Goal: Task Accomplishment & Management: Manage account settings

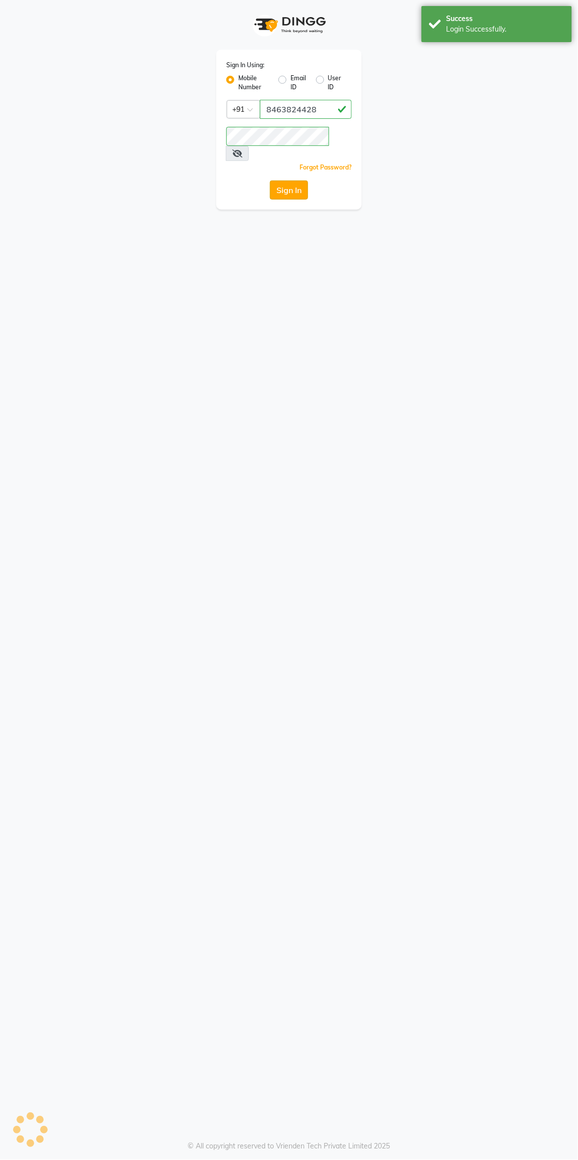
click at [273, 181] on button "Sign In" at bounding box center [289, 190] width 38 height 19
click at [275, 183] on button "Sign In" at bounding box center [289, 190] width 38 height 19
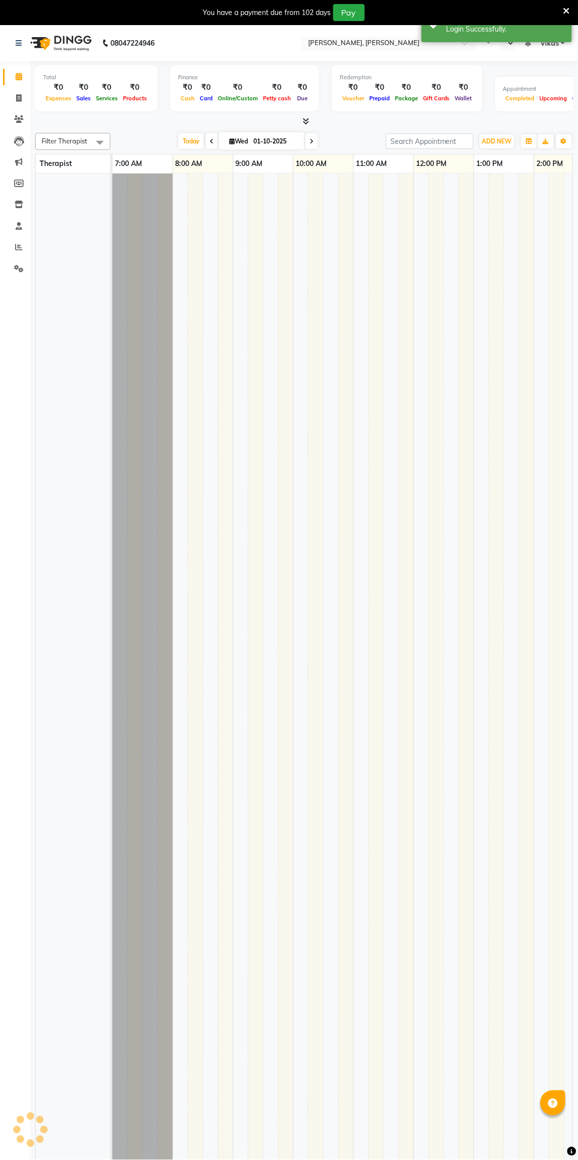
select select "en"
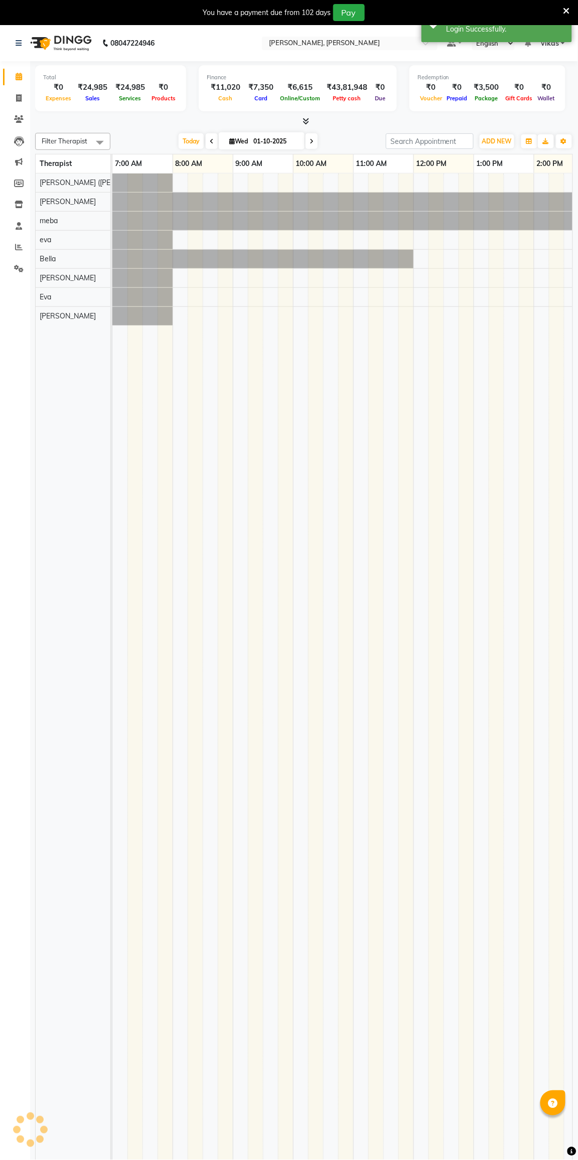
scroll to position [0, 503]
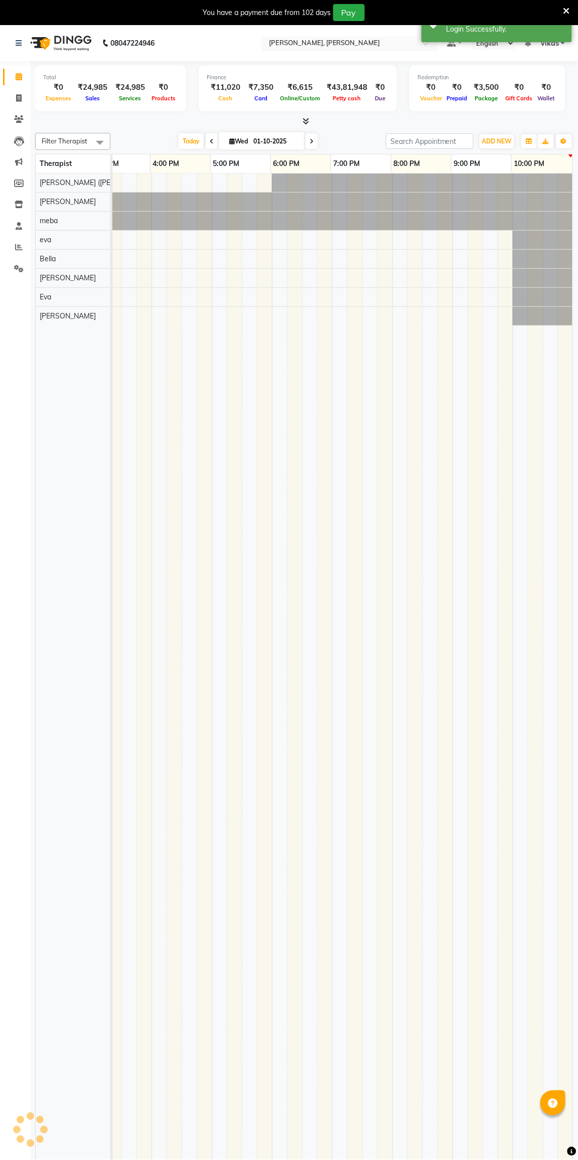
click at [318, 45] on input "text" at bounding box center [339, 44] width 145 height 10
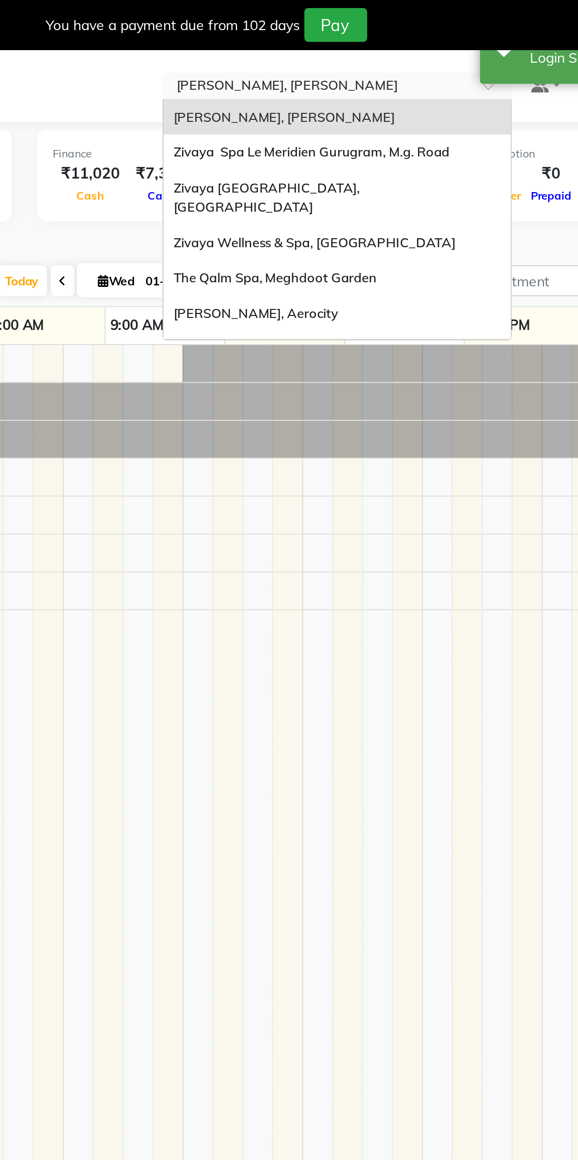
scroll to position [0, 0]
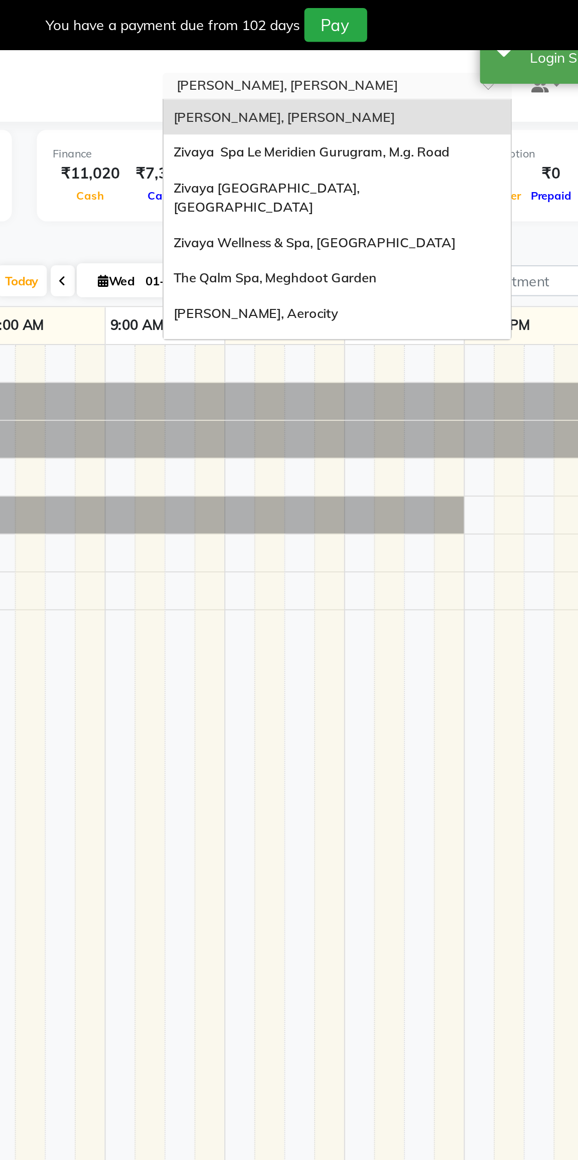
click at [290, 75] on span "Zivaya Spa Le Meridien Gurugram, M.g. Road" at bounding box center [336, 76] width 139 height 8
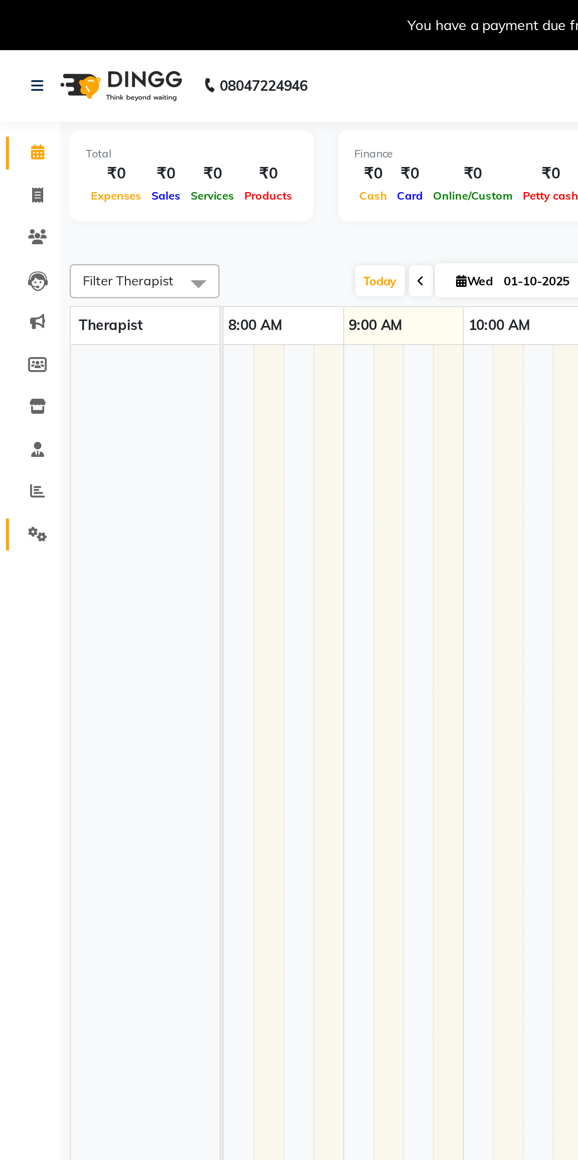
click at [14, 270] on icon at bounding box center [19, 269] width 10 height 8
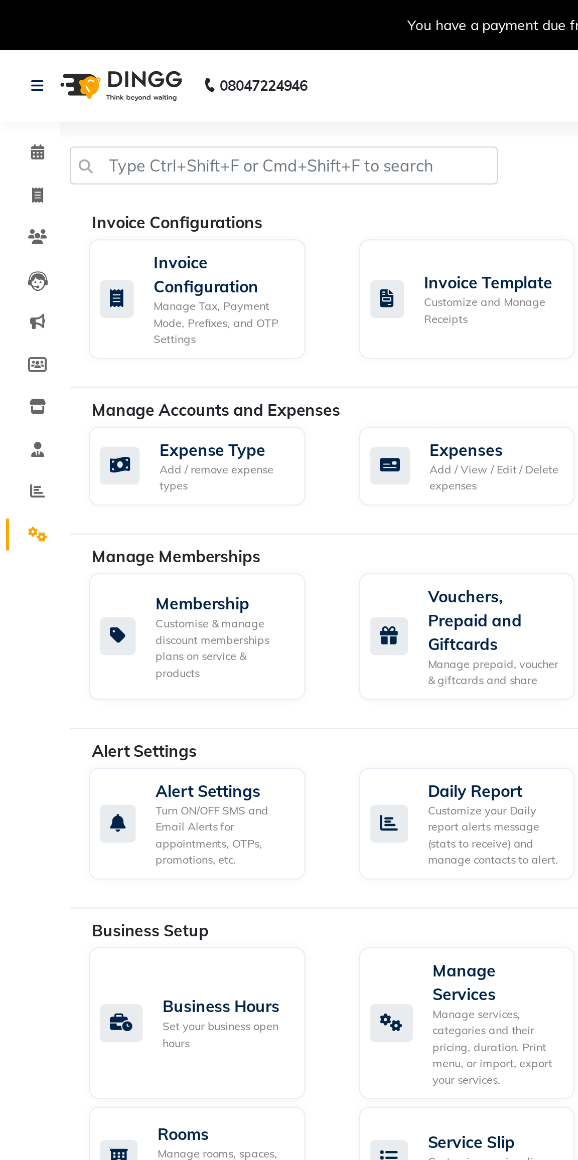
select select "en"
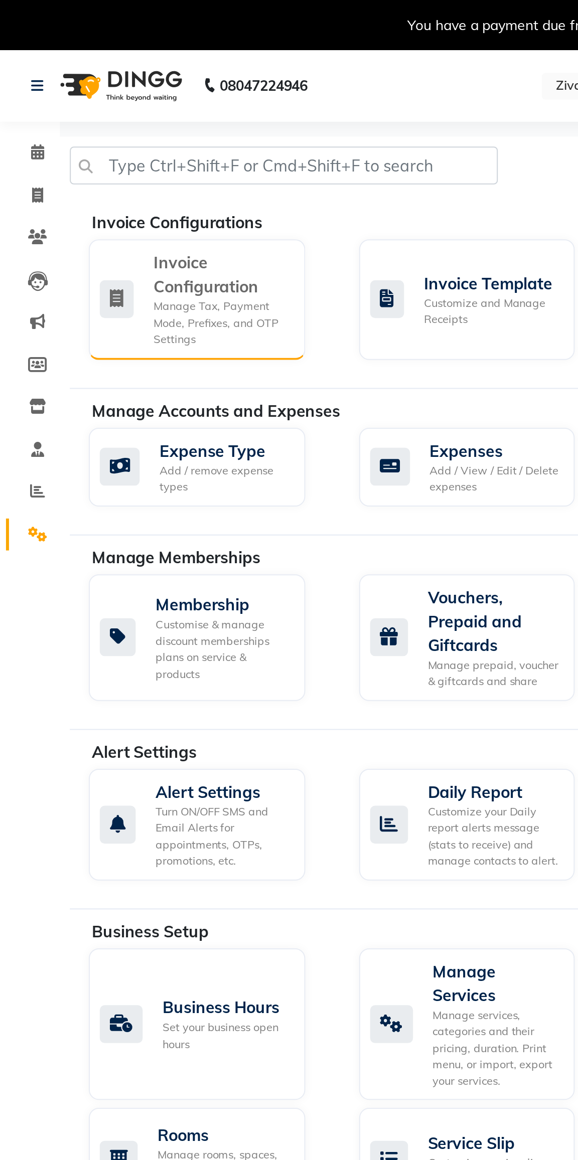
click at [83, 139] on div "Invoice Configuration" at bounding box center [111, 138] width 68 height 24
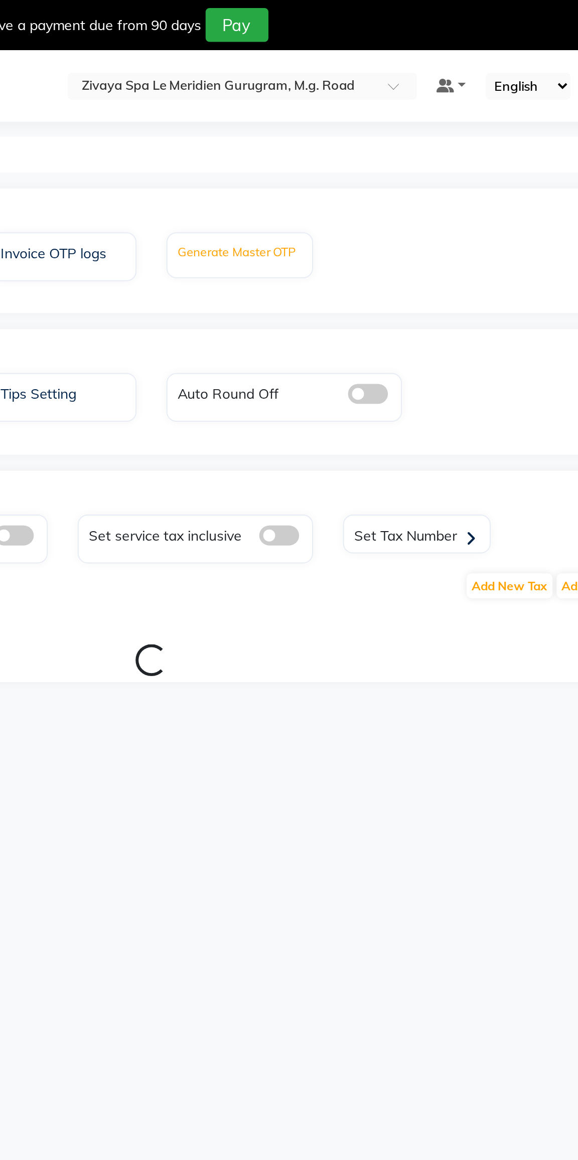
click at [343, 123] on label "Generate Master OTP" at bounding box center [347, 126] width 60 height 9
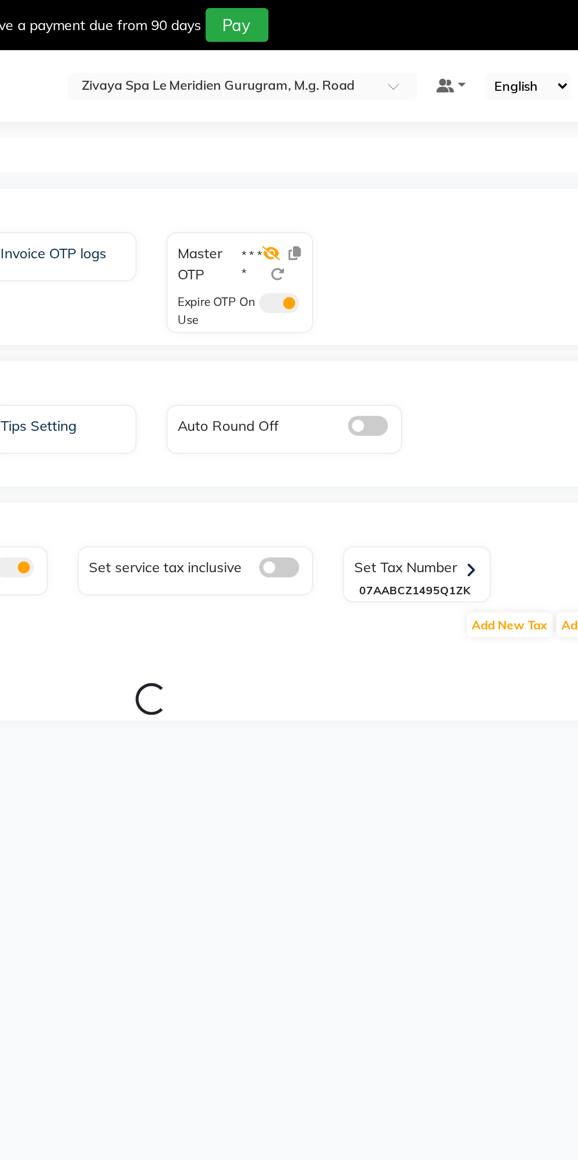
click at [364, 129] on icon at bounding box center [364, 127] width 9 height 7
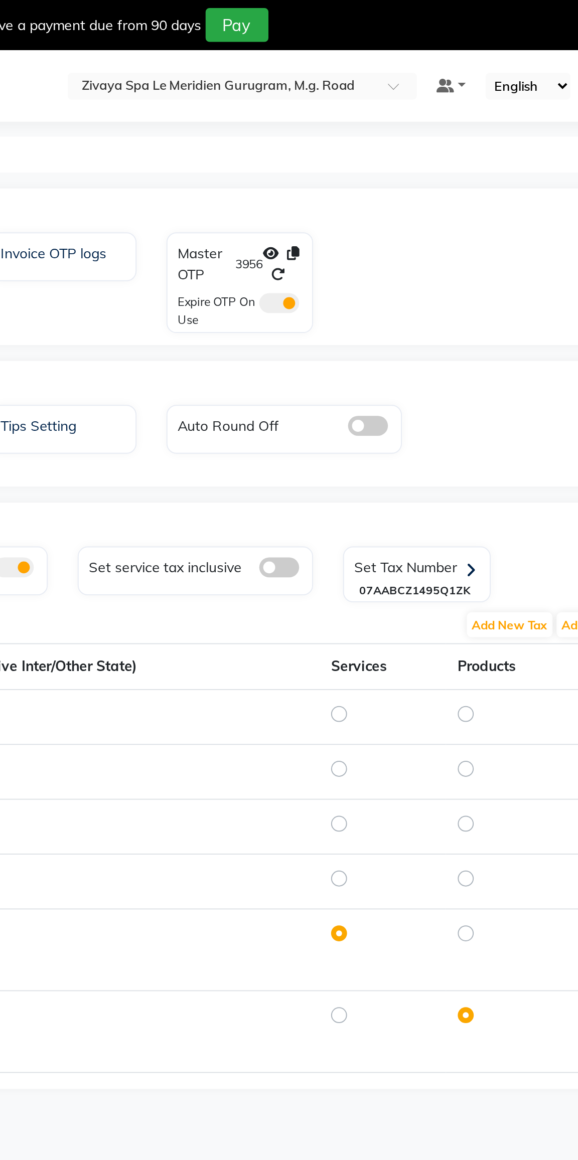
click at [373, 152] on span at bounding box center [368, 152] width 20 height 10
click at [358, 154] on input "checkbox" at bounding box center [358, 154] width 0 height 0
click at [377, 127] on icon at bounding box center [375, 127] width 6 height 7
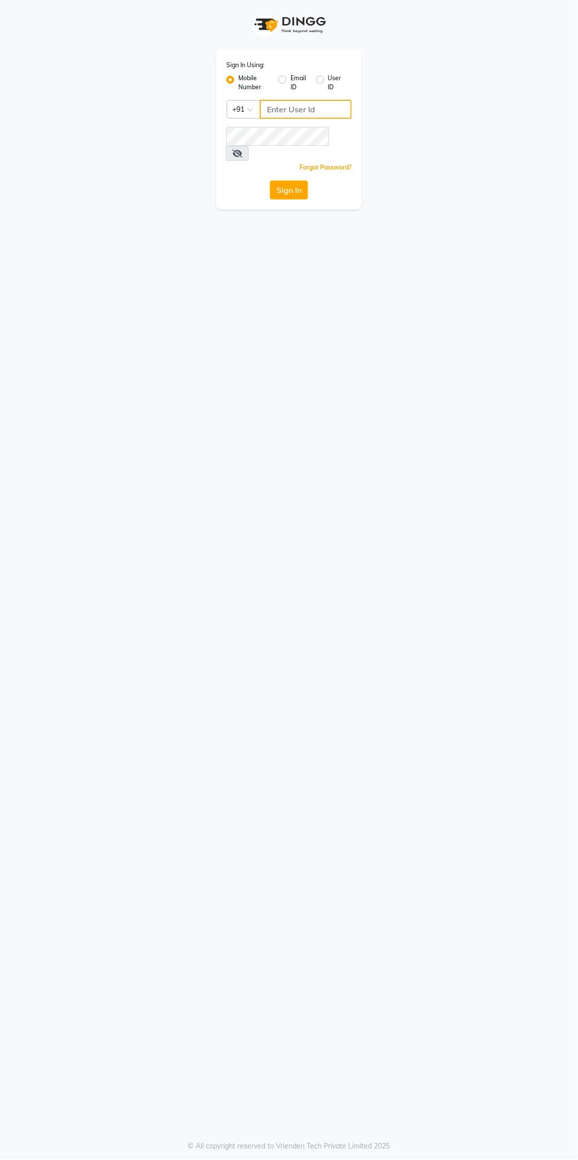
click at [305, 109] on input "Username" at bounding box center [306, 109] width 92 height 19
type input "8463824428"
click at [270, 181] on button "Sign In" at bounding box center [289, 190] width 38 height 19
